Goal: Find specific page/section: Find specific page/section

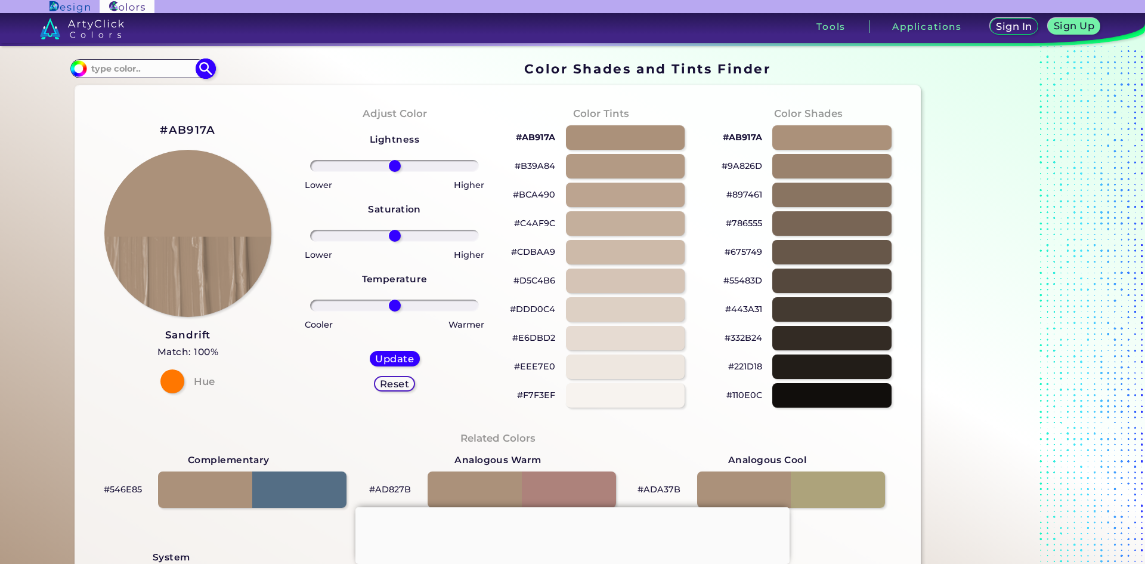
click at [137, 65] on input at bounding box center [142, 68] width 111 height 16
paste input "#AB917A<p style="position: absolute; z-index: 10; top: 12px; left: 92px; transf…"
click at [169, 70] on input "#AB917A<p style="position: absolute; z-index: 10; top: 12px; left: 92px; transf…" at bounding box center [142, 68] width 111 height 16
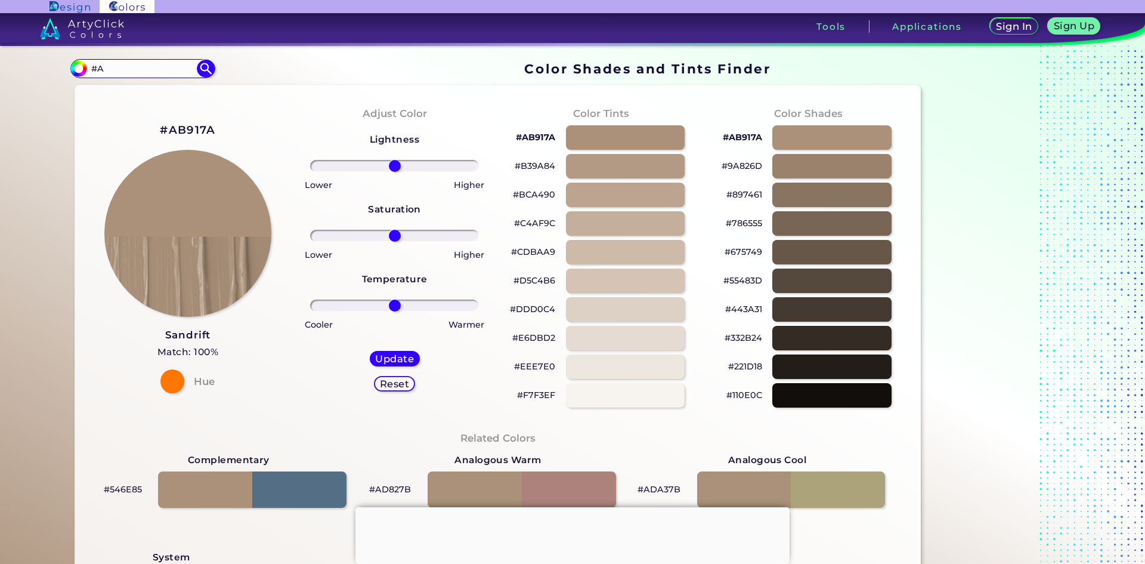
type input "#"
click at [165, 64] on input at bounding box center [142, 68] width 111 height 16
paste input "#bdaa96"
type input "#bdaa96"
click at [202, 70] on img at bounding box center [206, 68] width 21 height 21
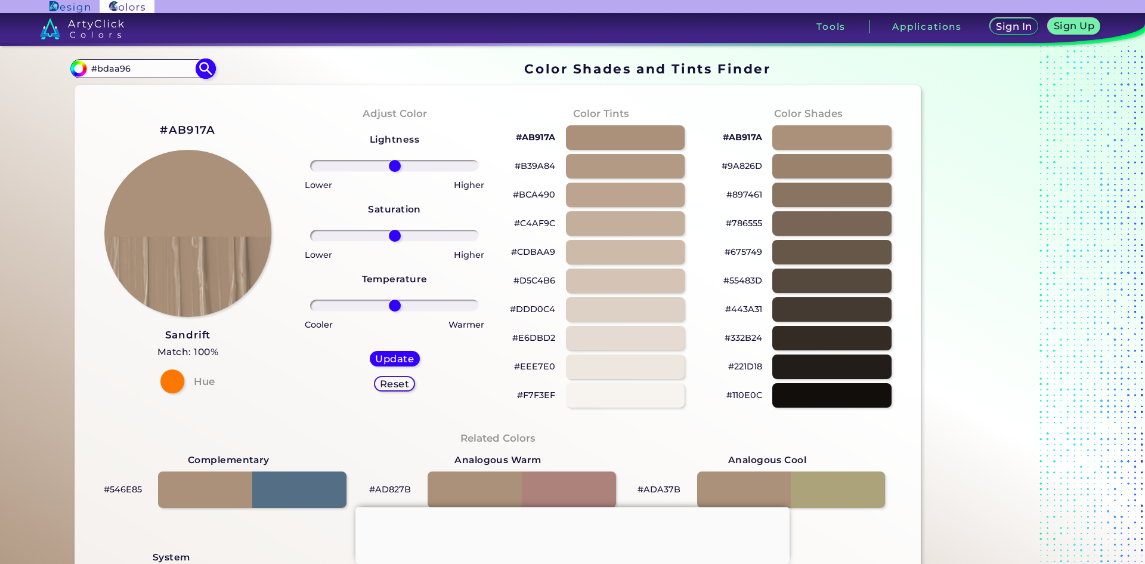
type input "#bdaa96"
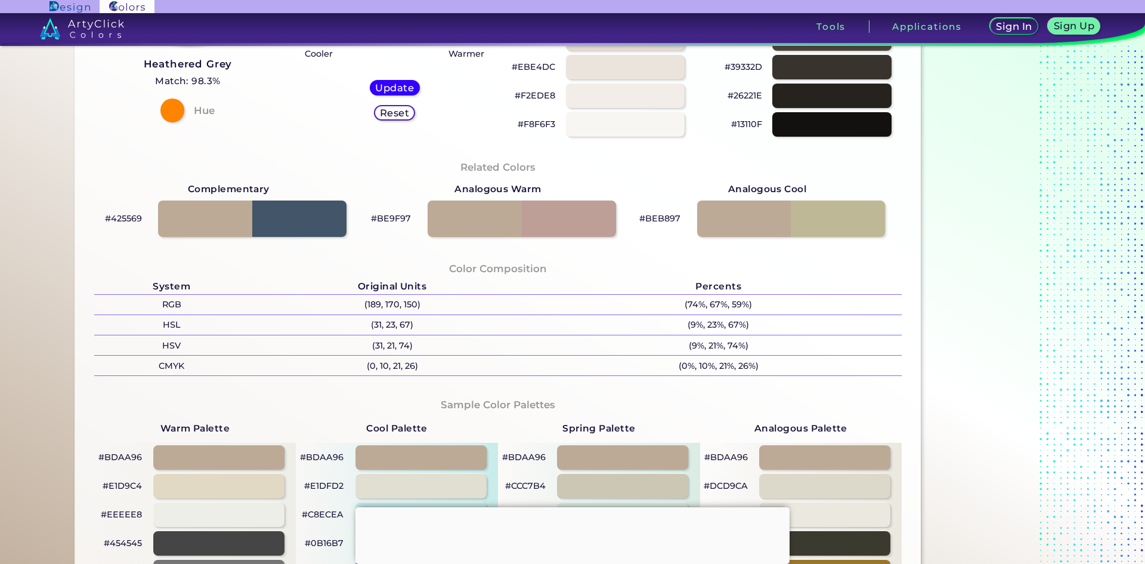
scroll to position [60, 0]
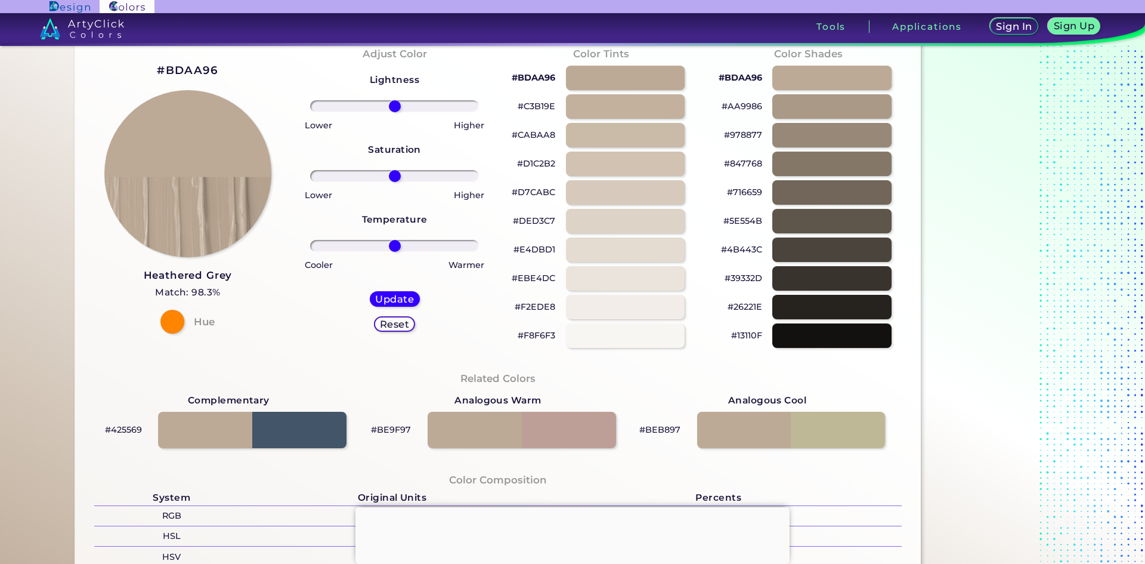
click at [186, 277] on h3 "Heathered Grey" at bounding box center [188, 275] width 89 height 14
